Goal: Task Accomplishment & Management: Manage account settings

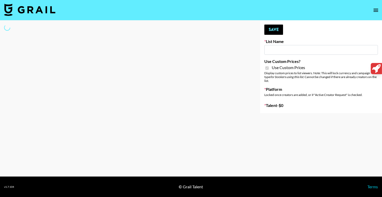
type input "Ladder (23rd Sept)"
checkbox input "true"
select select "Brand"
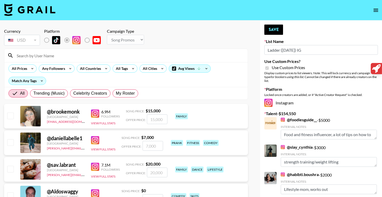
select select "Song"
